Goal: Navigation & Orientation: Understand site structure

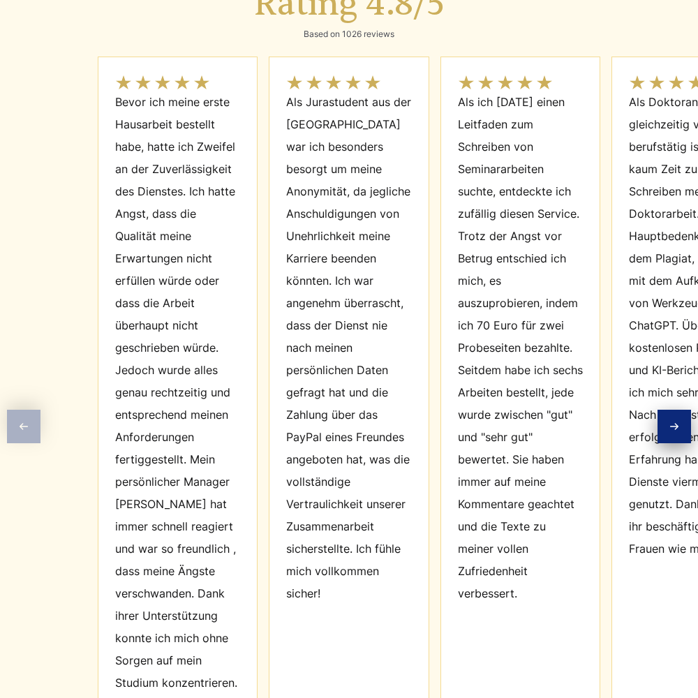
scroll to position [6296, 0]
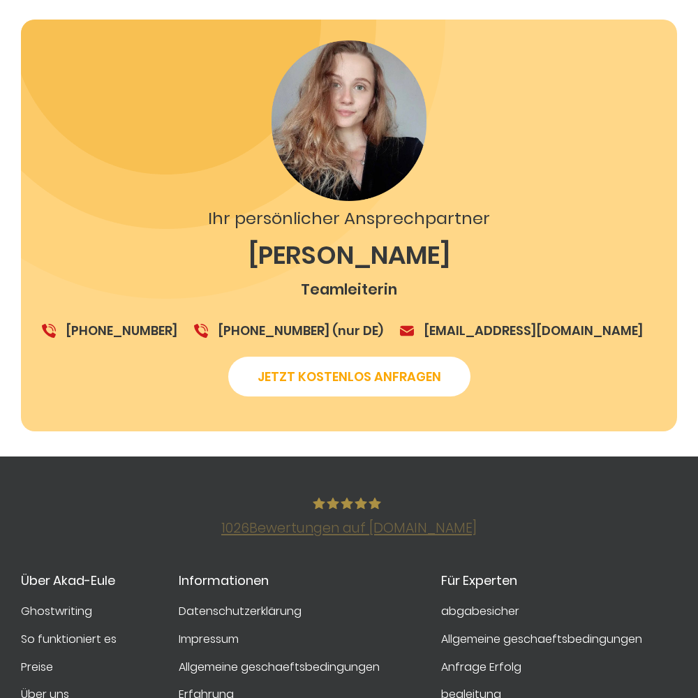
scroll to position [2434, 0]
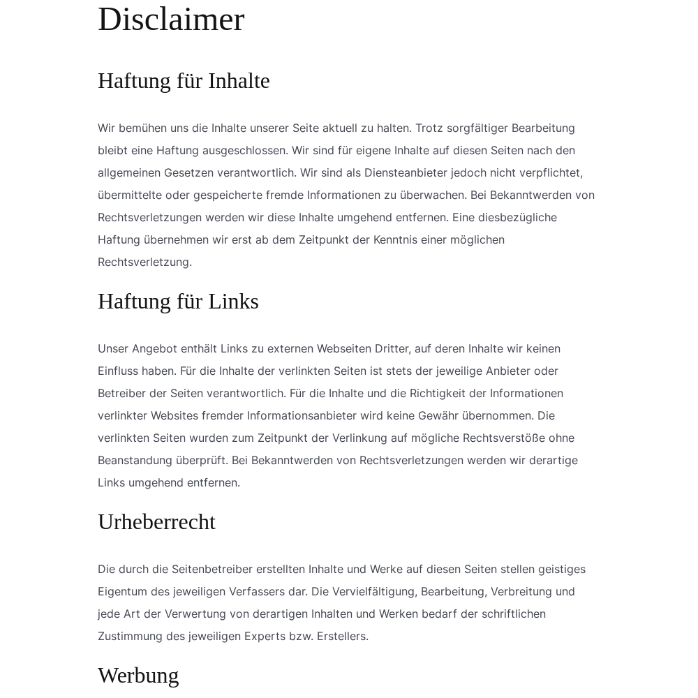
scroll to position [1301, 0]
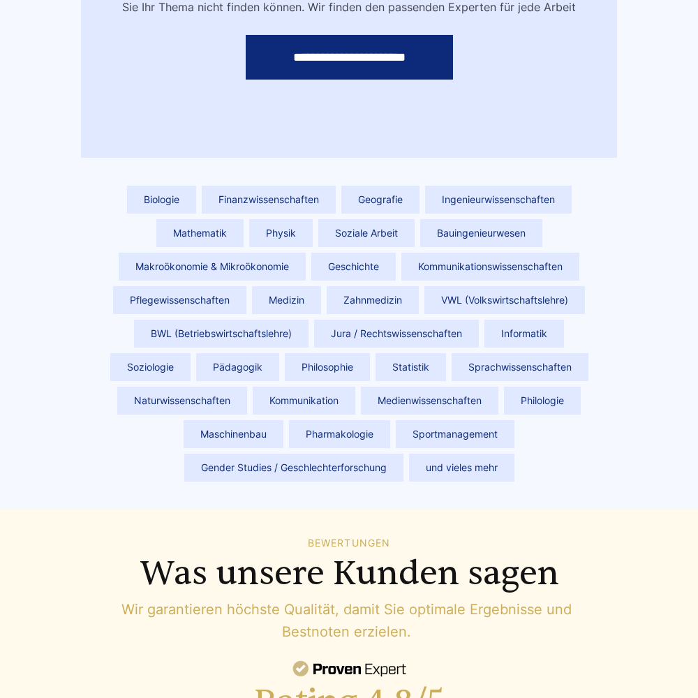
scroll to position [6280, 0]
